Goal: Information Seeking & Learning: Learn about a topic

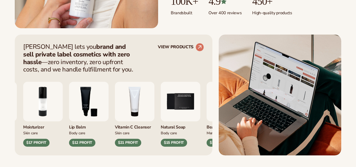
scroll to position [263, 0]
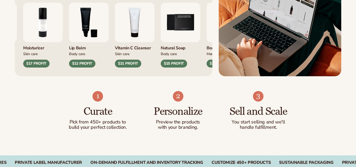
click at [141, 63] on div "$21 PROFIT" at bounding box center [128, 63] width 26 height 8
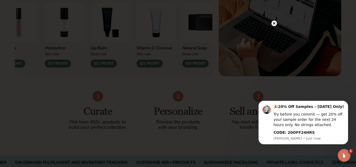
scroll to position [0, 0]
click at [277, 23] on div at bounding box center [178, 83] width 356 height 167
click at [275, 23] on icon at bounding box center [273, 23] width 3 height 3
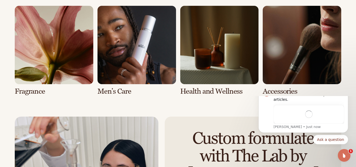
scroll to position [1106, 0]
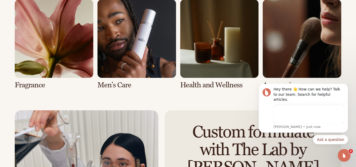
click at [151, 51] on link "6 / 8" at bounding box center [136, 44] width 78 height 90
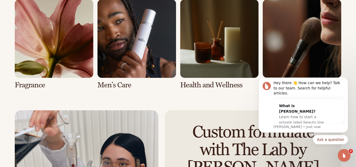
click at [138, 52] on link "6 / 8" at bounding box center [136, 44] width 78 height 90
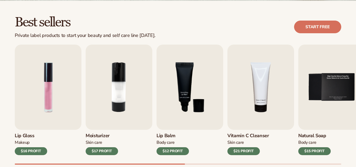
scroll to position [184, 0]
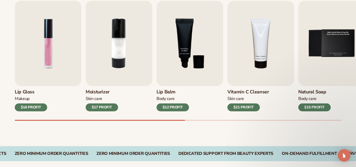
click at [173, 107] on div "$12 PROFIT" at bounding box center [172, 107] width 32 height 8
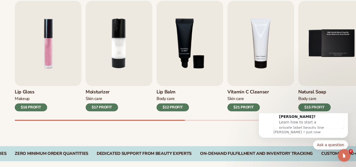
scroll to position [0, 0]
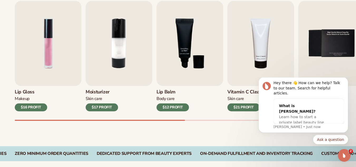
click at [165, 93] on h3 "Lip Balm" at bounding box center [172, 92] width 32 height 6
click at [165, 91] on h3 "Lip Balm" at bounding box center [172, 92] width 32 height 6
click at [345, 80] on icon "Dismiss notification" at bounding box center [346, 78] width 3 height 3
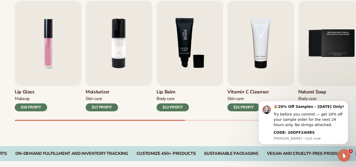
click at [190, 66] on img "3 / 9" at bounding box center [189, 43] width 67 height 85
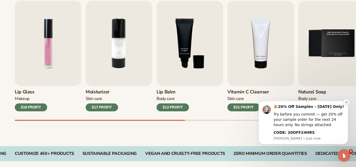
click at [346, 103] on icon "Dismiss notification" at bounding box center [346, 102] width 2 height 2
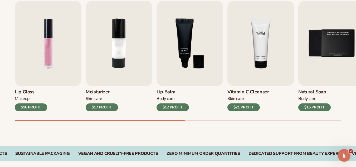
click at [256, 62] on img "4 / 9" at bounding box center [260, 43] width 67 height 85
click at [258, 91] on h3 "Vitamin C Cleanser" at bounding box center [248, 92] width 42 height 6
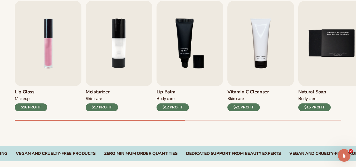
click at [258, 91] on h3 "Vitamin C Cleanser" at bounding box center [248, 92] width 42 height 6
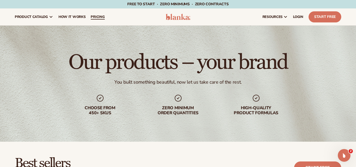
click at [97, 15] on span "pricing" at bounding box center [98, 17] width 14 height 4
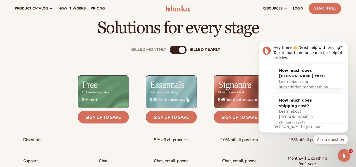
click at [201, 116] on div "Sign up to save" at bounding box center [231, 118] width 68 height 14
click at [210, 115] on div "Sign up to save" at bounding box center [231, 118] width 68 height 14
click at [346, 44] on icon "Dismiss notification" at bounding box center [346, 43] width 2 height 2
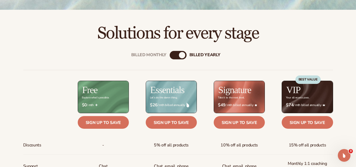
scroll to position [155, 0]
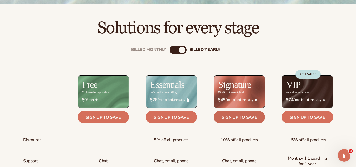
click at [243, 116] on link "Sign up to save" at bounding box center [239, 117] width 51 height 13
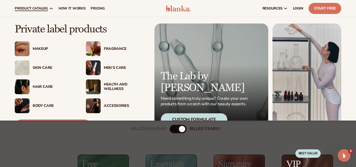
scroll to position [26, 0]
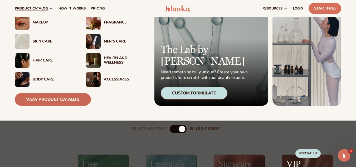
click at [76, 102] on link "View Product Catalog" at bounding box center [53, 99] width 76 height 13
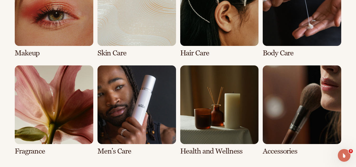
scroll to position [500, 0]
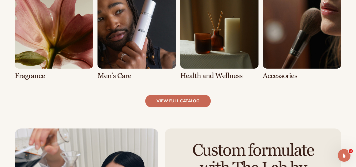
click at [192, 97] on link "view full catalog" at bounding box center [178, 101] width 66 height 13
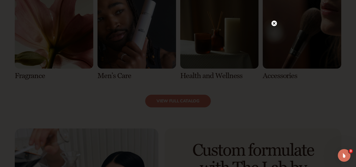
click at [273, 26] on circle at bounding box center [274, 24] width 6 height 6
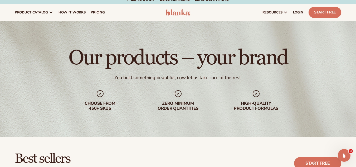
scroll to position [0, 0]
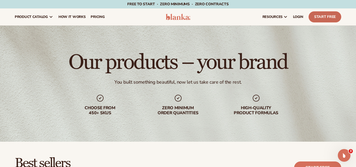
click at [329, 17] on link "Start Free" at bounding box center [324, 16] width 33 height 11
